Goal: Book appointment/travel/reservation

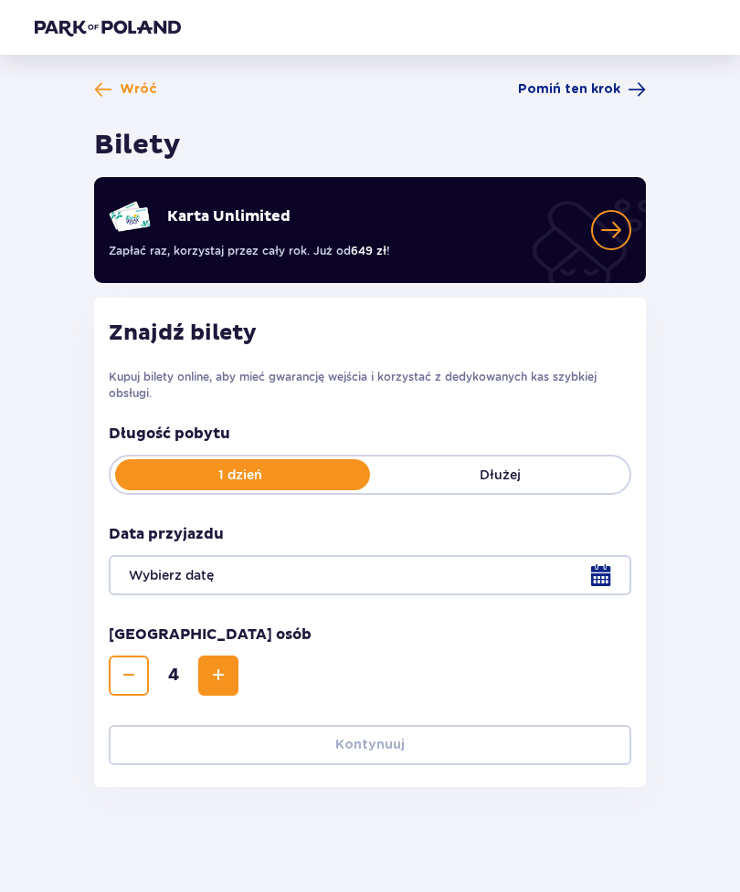
click at [592, 572] on div at bounding box center [370, 575] width 522 height 40
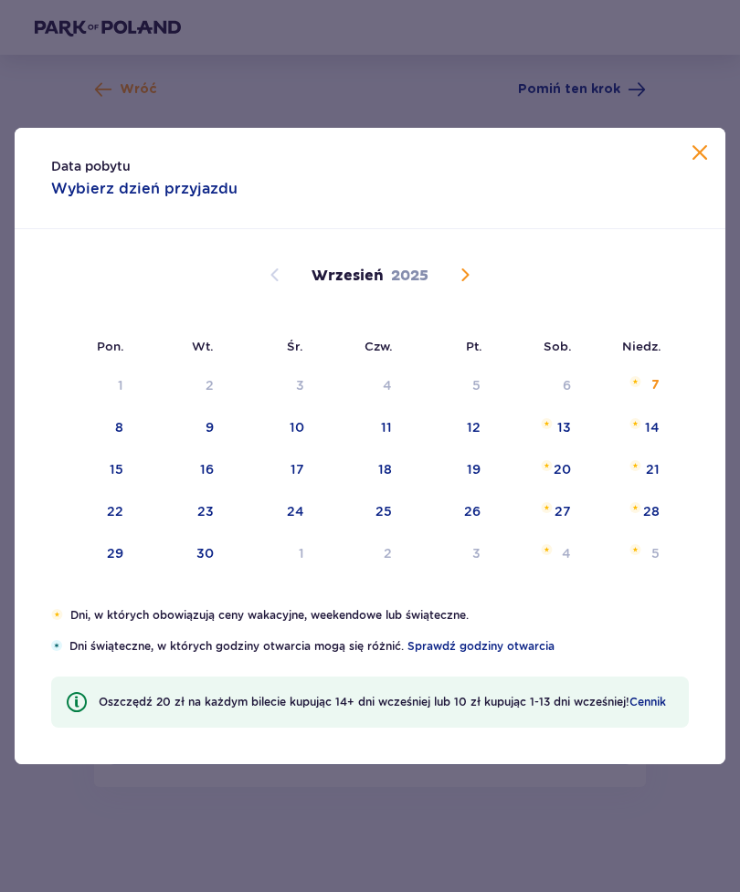
click at [655, 558] on div "5" at bounding box center [655, 553] width 8 height 18
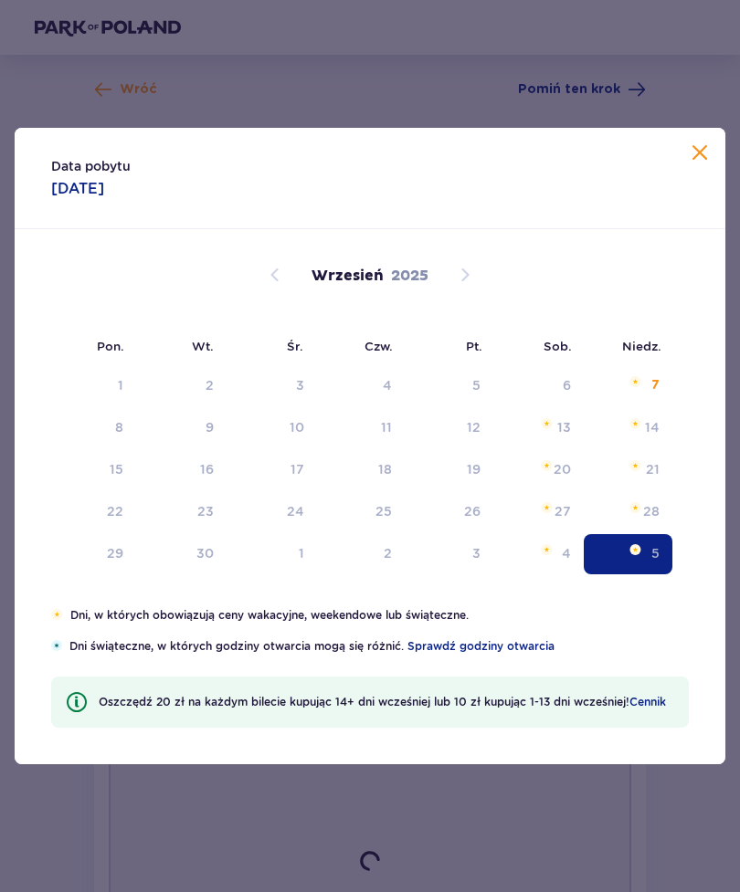
type input "[DATE]"
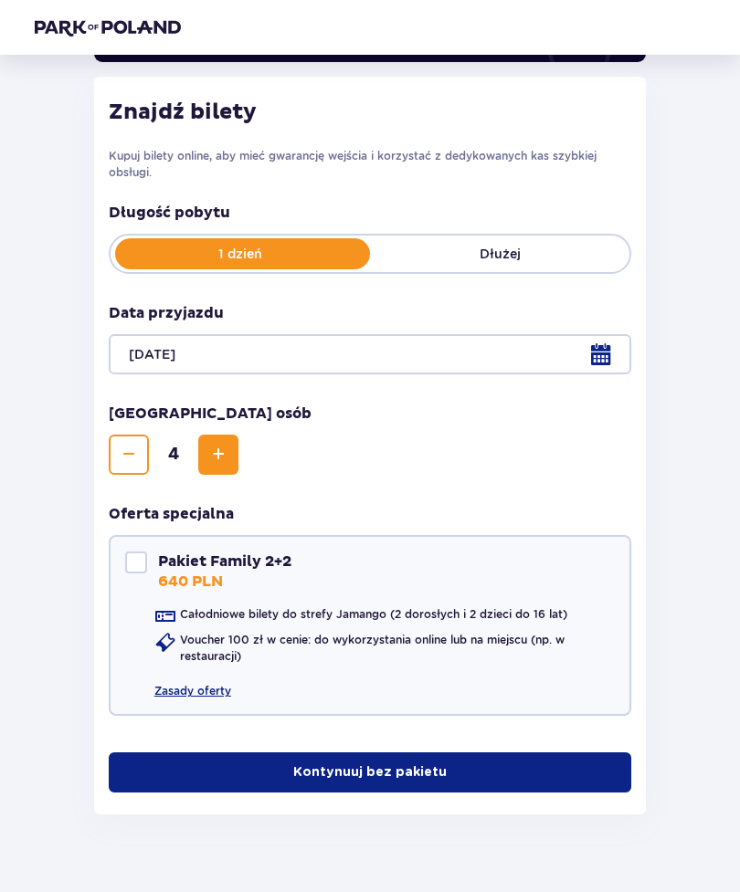
scroll to position [253, 0]
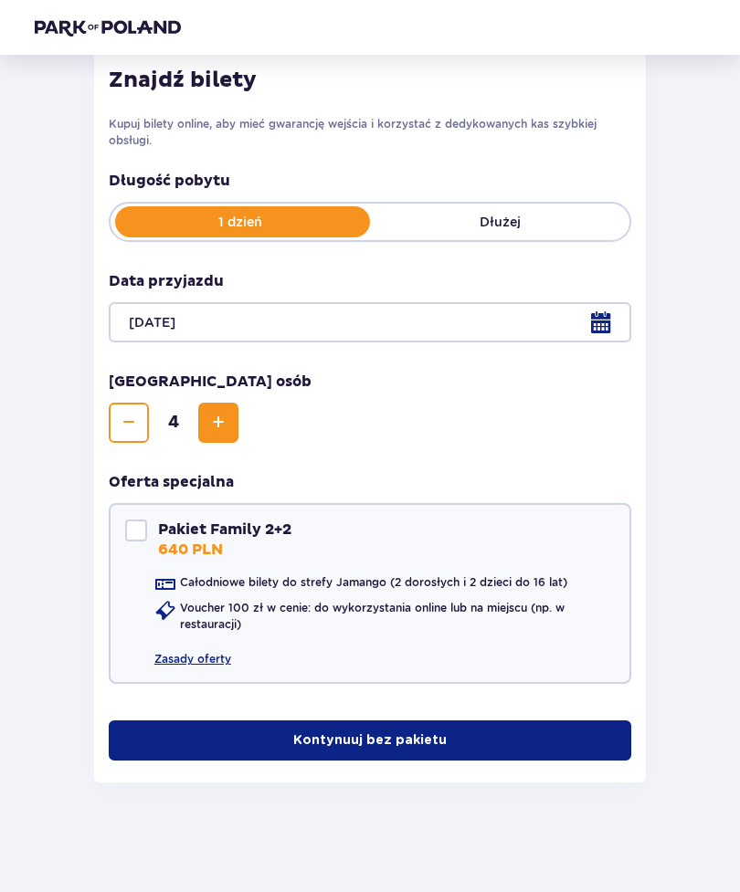
click at [138, 534] on div at bounding box center [136, 531] width 22 height 22
checkbox input "true"
click at [193, 662] on link "Zasady oferty" at bounding box center [192, 651] width 77 height 31
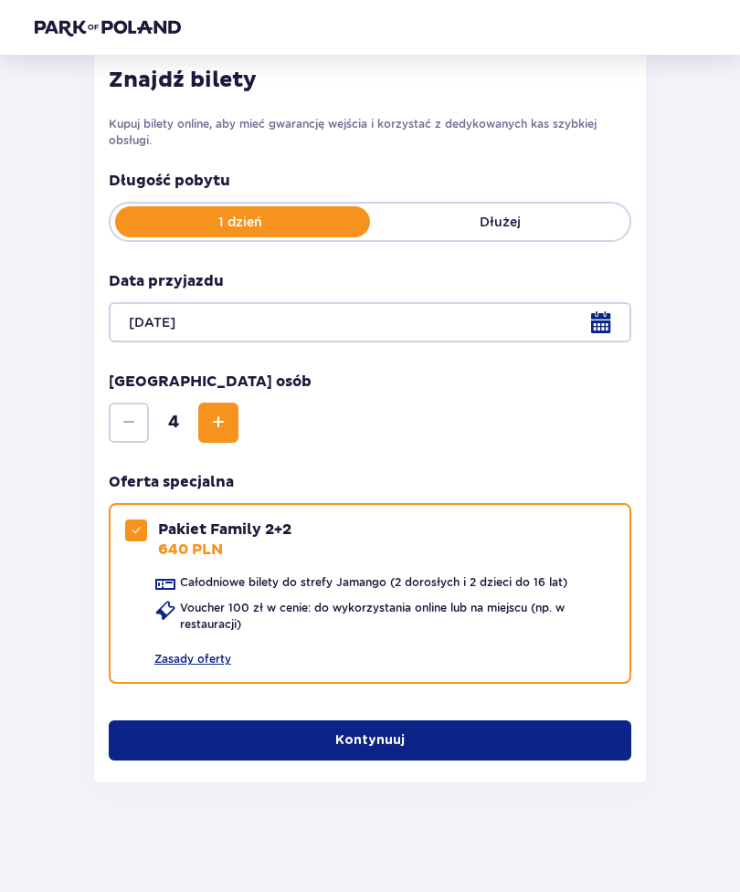
click at [491, 329] on div at bounding box center [370, 322] width 522 height 40
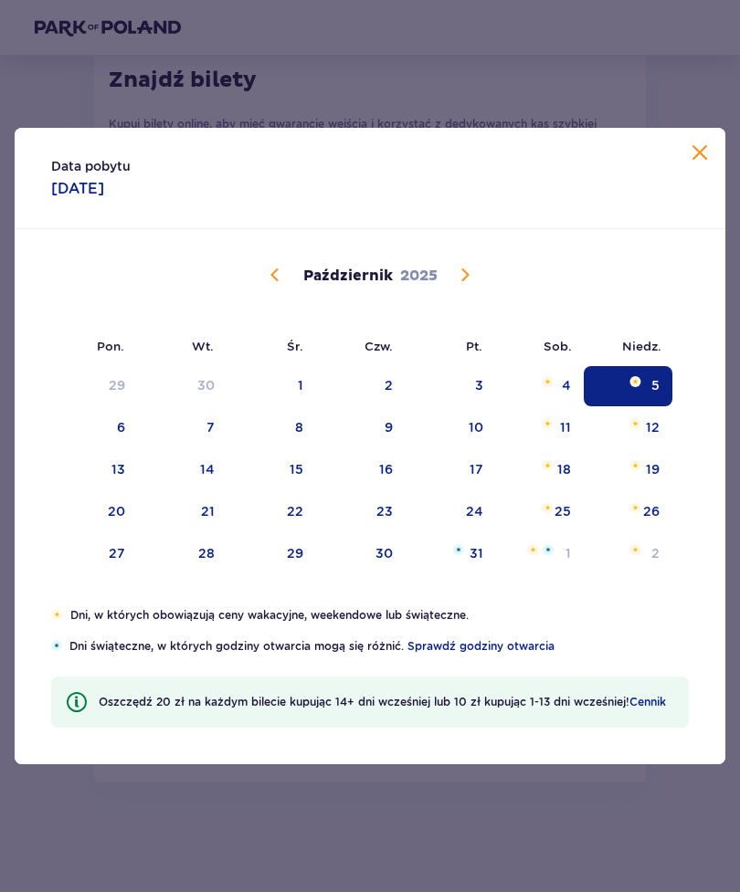
click at [467, 431] on div "10" at bounding box center [450, 428] width 90 height 40
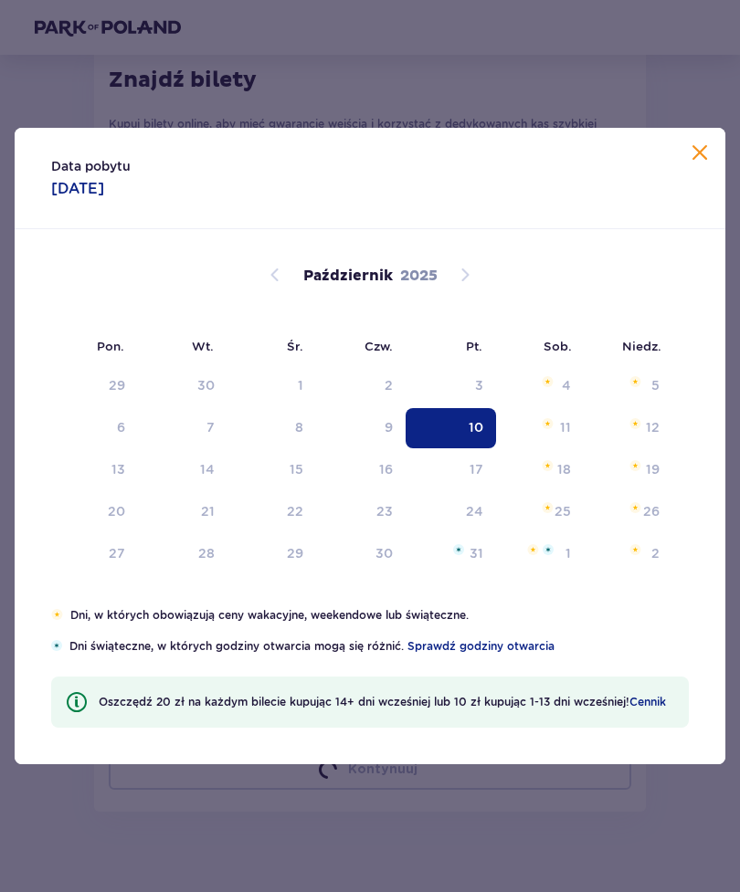
type input "[DATE]"
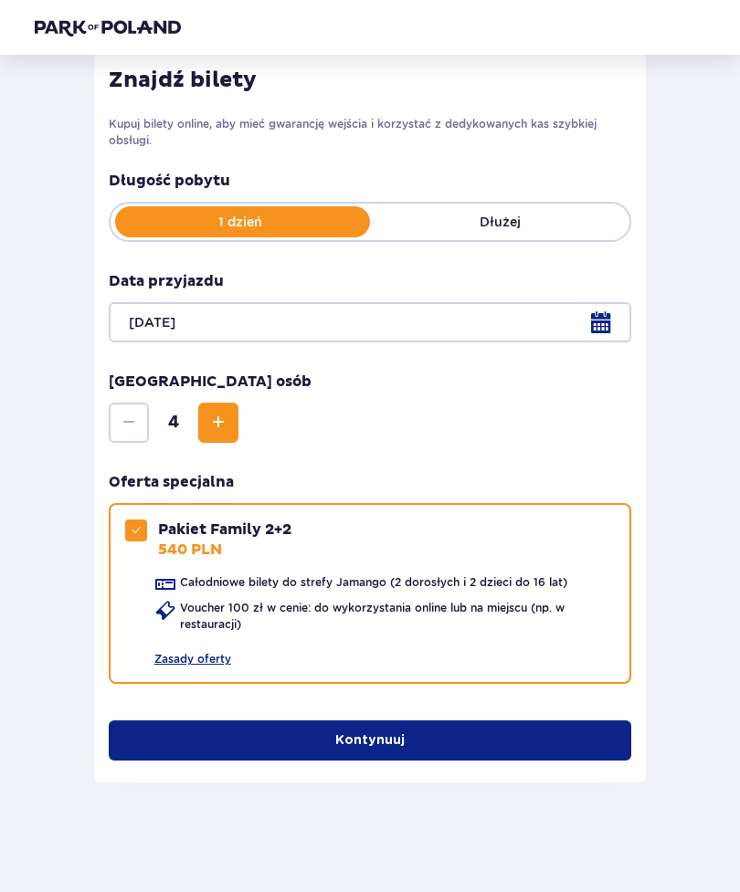
click at [536, 223] on p "Dłużej" at bounding box center [499, 222] width 259 height 18
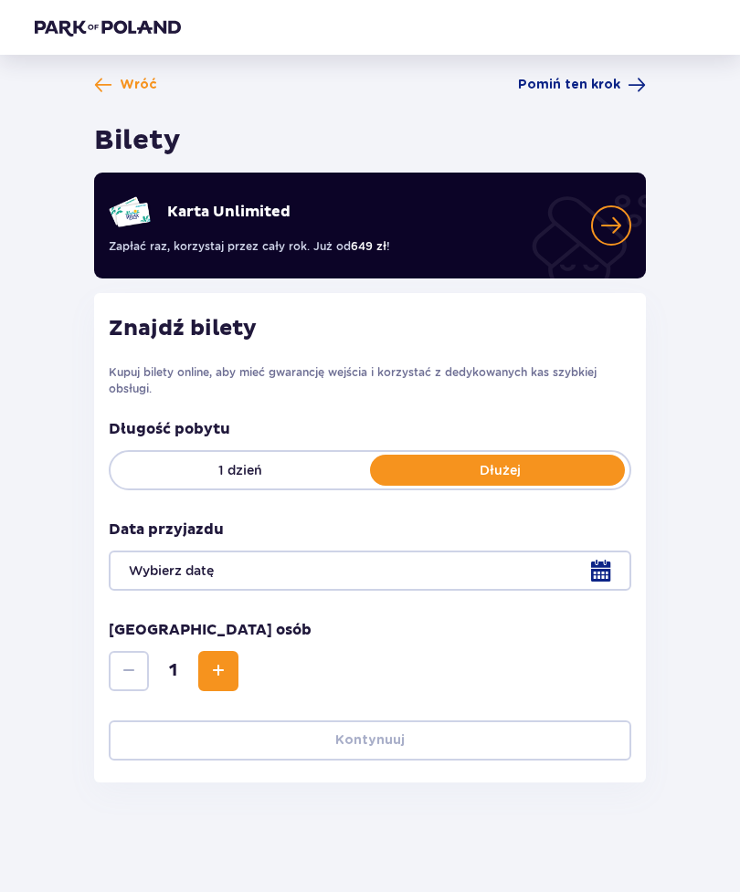
scroll to position [58, 0]
click at [259, 461] on p "1 dzień" at bounding box center [239, 470] width 259 height 18
